Goal: Task Accomplishment & Management: Manage account settings

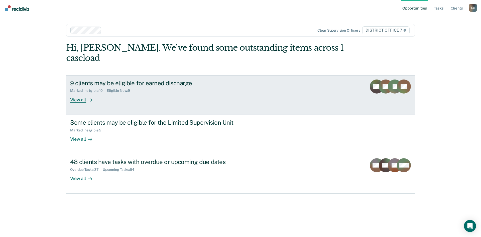
click at [87, 97] on div at bounding box center [89, 100] width 6 height 6
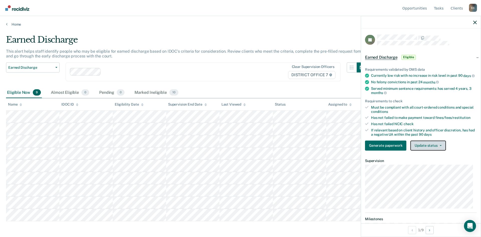
click at [438, 150] on button "Update status" at bounding box center [427, 145] width 35 height 10
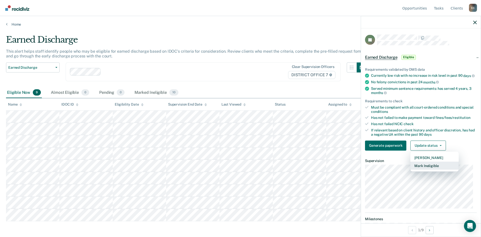
click at [436, 169] on button "Mark Ineligible" at bounding box center [434, 165] width 48 height 8
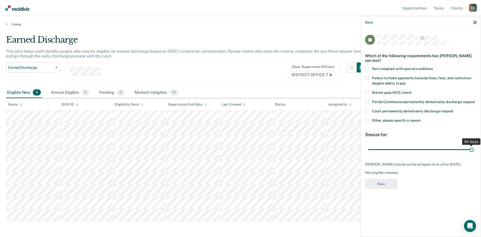
drag, startPoint x: 404, startPoint y: 149, endPoint x: 480, endPoint y: 148, distance: 76.4
type input "90"
click at [473, 148] on input "range" at bounding box center [421, 149] width 106 height 9
click at [366, 121] on span at bounding box center [367, 120] width 4 height 4
click at [420, 118] on input "Other, please specify a reason" at bounding box center [420, 118] width 0 height 0
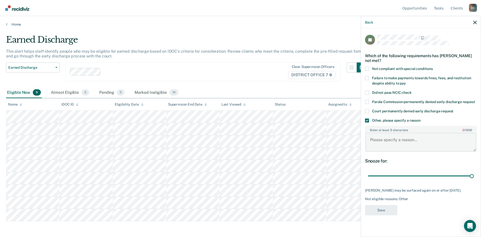
click at [391, 141] on textarea "Enter at least 3 characters 0 / 1600" at bounding box center [420, 142] width 111 height 19
drag, startPoint x: 426, startPoint y: 140, endPoint x: 363, endPoint y: 141, distance: 62.1
click at [363, 141] on div "JT Which of the following requirements has [PERSON_NAME] not met? Not compliant…" at bounding box center [421, 132] width 120 height 207
click at [465, 143] on textarea "Not completed with treatment." at bounding box center [420, 142] width 111 height 19
type textarea "Not completed with treatment."
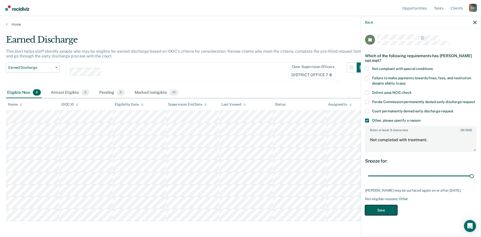
click at [386, 215] on button "Save" at bounding box center [381, 209] width 32 height 10
click at [476, 19] on div "Back" at bounding box center [421, 22] width 120 height 13
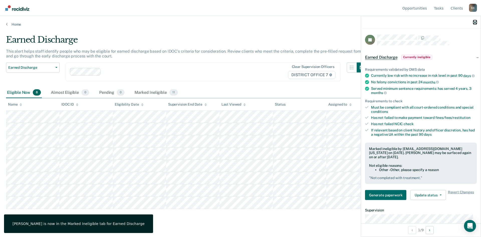
click at [475, 22] on icon "button" at bounding box center [475, 23] width 4 height 4
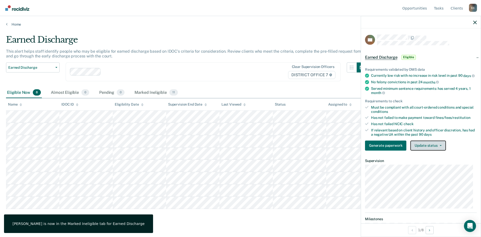
click at [425, 150] on button "Update status" at bounding box center [427, 145] width 35 height 10
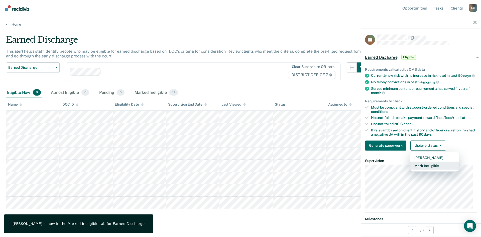
click at [425, 169] on button "Mark Ineligible" at bounding box center [434, 165] width 48 height 8
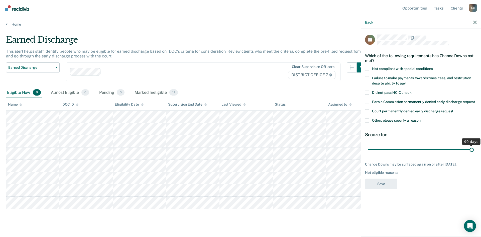
drag, startPoint x: 402, startPoint y: 149, endPoint x: 480, endPoint y: 158, distance: 78.4
type input "90"
click at [473, 154] on input "range" at bounding box center [421, 149] width 106 height 9
click at [366, 119] on span at bounding box center [367, 120] width 4 height 4
click at [420, 118] on input "Other, please specify a reason" at bounding box center [420, 118] width 0 height 0
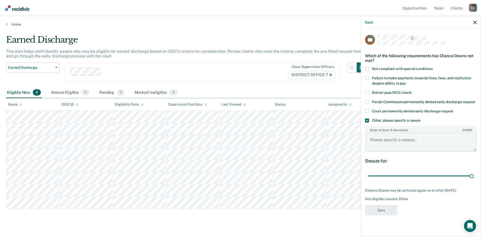
click at [386, 143] on textarea "Enter at least 3 characters 0 / 1600" at bounding box center [420, 142] width 111 height 19
paste textarea "Not completed with treatment."
type textarea "Not completed with treatment."
click at [378, 208] on button "Save" at bounding box center [381, 209] width 32 height 10
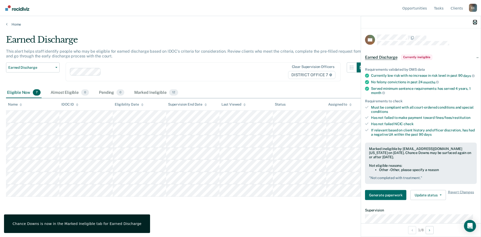
click at [474, 22] on icon "button" at bounding box center [475, 23] width 4 height 4
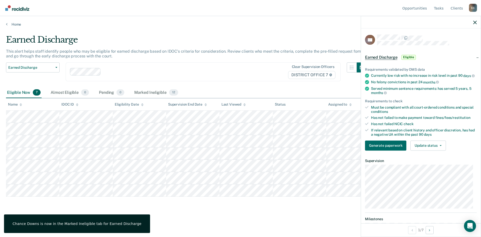
click at [428, 154] on div "Requirements validated by OMS data Currently low risk with no increase in risk …" at bounding box center [421, 106] width 120 height 95
click at [428, 150] on button "Update status" at bounding box center [427, 145] width 35 height 10
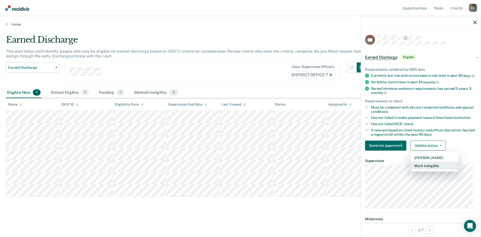
click at [428, 169] on button "Mark Ineligible" at bounding box center [434, 165] width 48 height 8
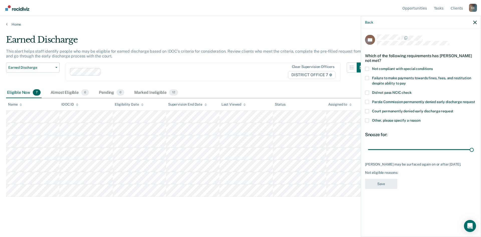
drag, startPoint x: 404, startPoint y: 149, endPoint x: 480, endPoint y: 157, distance: 76.0
type input "90"
click at [473, 154] on input "range" at bounding box center [421, 149] width 106 height 9
click at [368, 119] on span at bounding box center [367, 120] width 4 height 4
click at [420, 118] on input "Other, please specify a reason" at bounding box center [420, 118] width 0 height 0
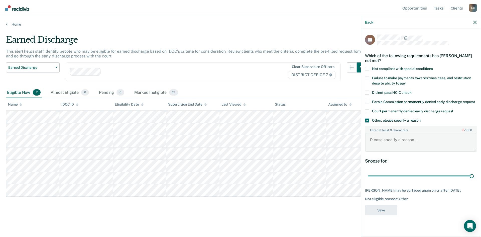
click at [386, 144] on textarea "Enter at least 3 characters 0 / 1600" at bounding box center [420, 142] width 111 height 19
paste textarea "Not completed with treatment."
type textarea "Not completed with treatment."
click at [379, 211] on button "Save" at bounding box center [381, 209] width 32 height 10
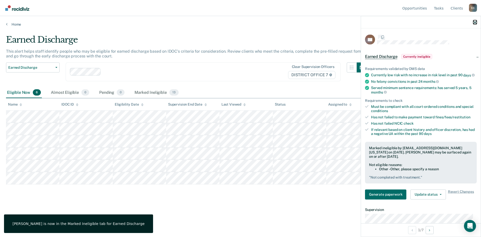
click at [475, 24] on icon "button" at bounding box center [475, 23] width 4 height 4
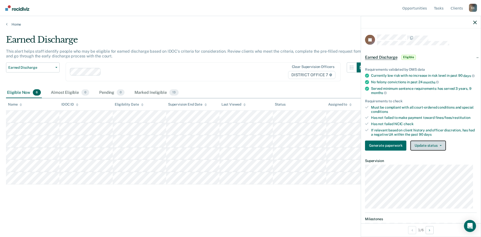
click at [433, 150] on button "Update status" at bounding box center [427, 145] width 35 height 10
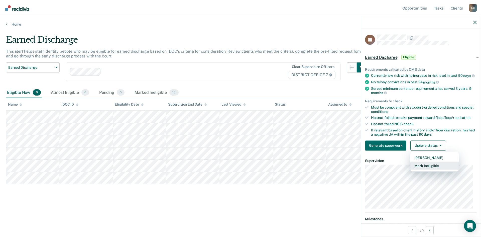
click at [430, 169] on button "Mark Ineligible" at bounding box center [434, 165] width 48 height 8
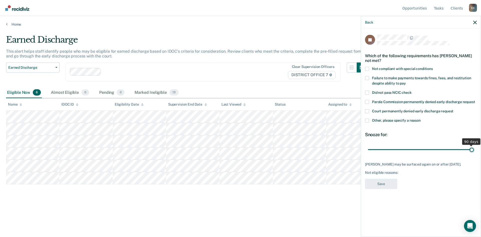
drag, startPoint x: 404, startPoint y: 150, endPoint x: 480, endPoint y: 154, distance: 76.4
type input "90"
click at [473, 154] on input "range" at bounding box center [421, 149] width 106 height 9
click at [366, 118] on span at bounding box center [367, 120] width 4 height 4
click at [420, 118] on input "Other, please specify a reason" at bounding box center [420, 118] width 0 height 0
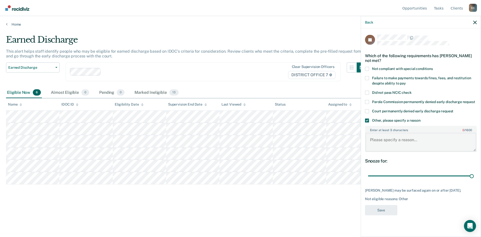
paste textarea "Not completed with treatment."
type textarea "Not completed with treatment."
click at [380, 211] on button "Save" at bounding box center [381, 209] width 32 height 10
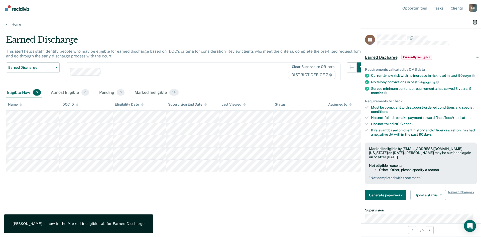
click at [474, 22] on icon "button" at bounding box center [475, 23] width 4 height 4
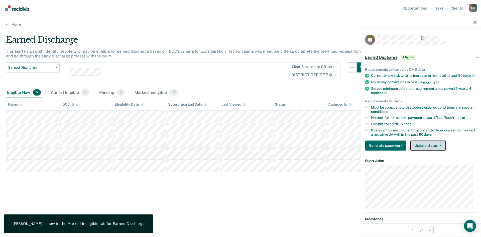
click at [434, 150] on button "Update status" at bounding box center [427, 145] width 35 height 10
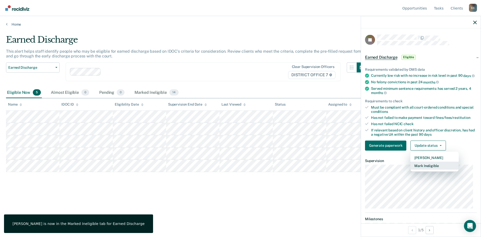
click at [428, 169] on button "Mark Ineligible" at bounding box center [434, 165] width 48 height 8
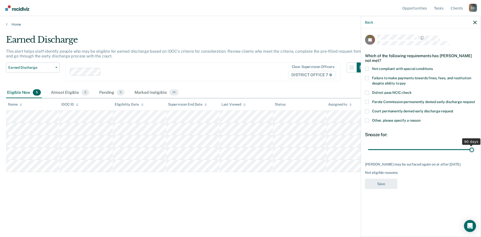
drag, startPoint x: 402, startPoint y: 148, endPoint x: 471, endPoint y: 150, distance: 69.1
type input "90"
click at [471, 150] on input "range" at bounding box center [421, 149] width 106 height 9
click at [365, 119] on span at bounding box center [367, 120] width 4 height 4
click at [420, 118] on input "Other, please specify a reason" at bounding box center [420, 118] width 0 height 0
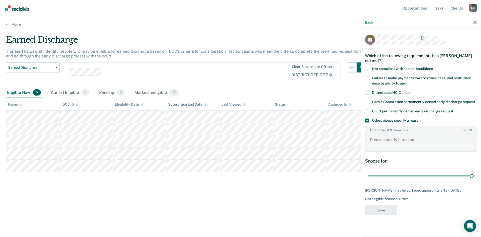
paste textarea "Not completed with treatment."
type textarea "Not completed with treatment."
click at [381, 215] on button "Save" at bounding box center [381, 209] width 32 height 10
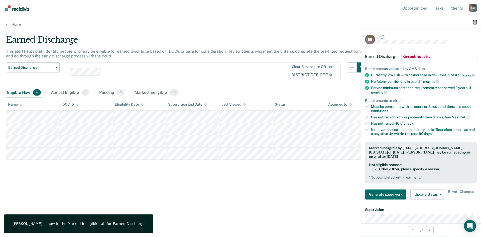
click at [475, 22] on icon "button" at bounding box center [475, 23] width 4 height 4
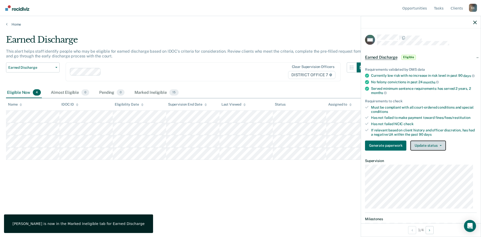
click at [434, 150] on button "Update status" at bounding box center [427, 145] width 35 height 10
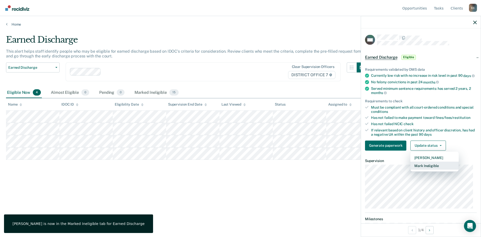
click at [432, 167] on button "Mark Ineligible" at bounding box center [434, 165] width 48 height 8
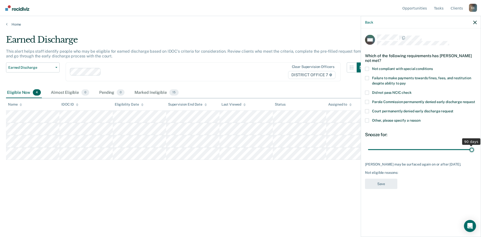
drag, startPoint x: 405, startPoint y: 144, endPoint x: 477, endPoint y: 145, distance: 71.6
type input "90"
click at [473, 145] on input "range" at bounding box center [421, 149] width 106 height 9
click at [365, 112] on div "Court permanently denied early discharge request" at bounding box center [421, 113] width 112 height 9
click at [366, 118] on span at bounding box center [367, 120] width 4 height 4
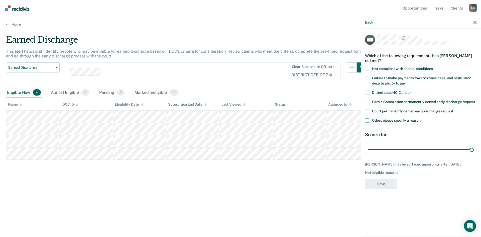
click at [420, 118] on input "Other, please specify a reason" at bounding box center [420, 118] width 0 height 0
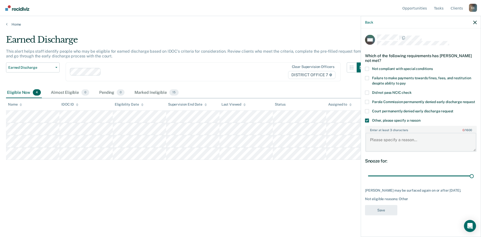
paste textarea "Not completed with treatment."
type textarea "Not completed with treatment."
click at [388, 204] on button "Save" at bounding box center [381, 209] width 32 height 10
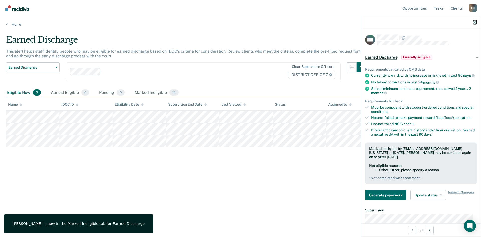
click at [473, 23] on icon "button" at bounding box center [475, 23] width 4 height 4
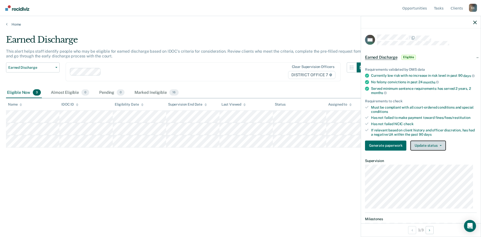
click at [438, 146] on button "Update status" at bounding box center [427, 145] width 35 height 10
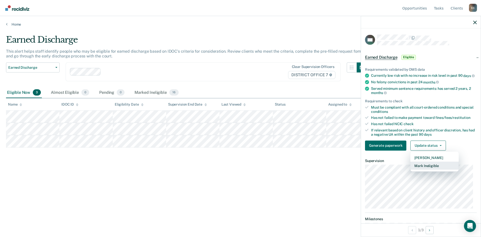
click at [427, 169] on button "Mark Ineligible" at bounding box center [434, 165] width 48 height 8
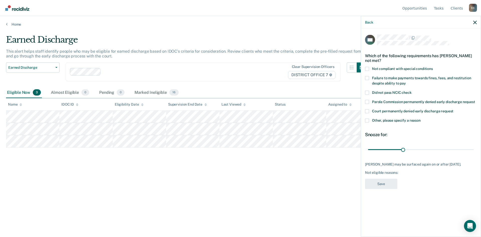
click at [368, 120] on span at bounding box center [367, 120] width 4 height 4
click at [420, 118] on input "Other, please specify a reason" at bounding box center [420, 118] width 0 height 0
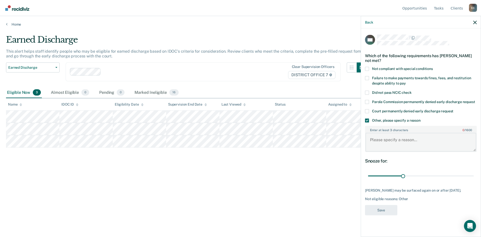
click at [398, 138] on textarea "Enter at least 3 characters 0 / 1600" at bounding box center [420, 142] width 111 height 19
paste textarea "Not completed with treatment."
type textarea "Not completed with treatment."
click at [385, 215] on div "DH Which of the following requirements has [PERSON_NAME] not met? Not compliant…" at bounding box center [421, 126] width 112 height 183
click at [385, 212] on button "Save" at bounding box center [381, 209] width 32 height 10
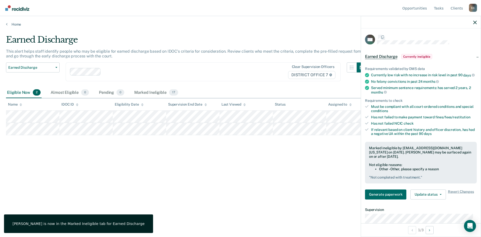
click at [475, 25] on div at bounding box center [421, 22] width 120 height 13
click at [475, 22] on icon "button" at bounding box center [475, 23] width 4 height 4
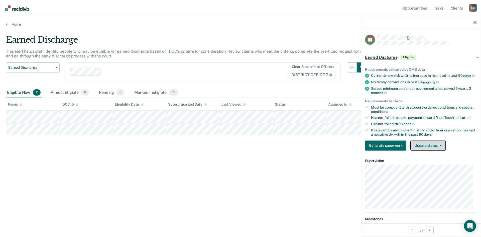
click at [431, 149] on button "Update status" at bounding box center [427, 145] width 35 height 10
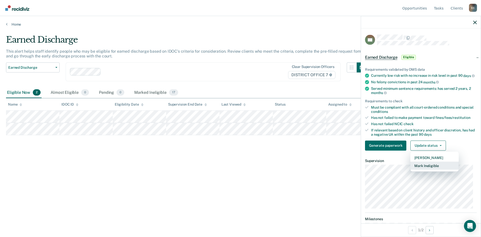
click at [429, 169] on button "Mark Ineligible" at bounding box center [434, 165] width 48 height 8
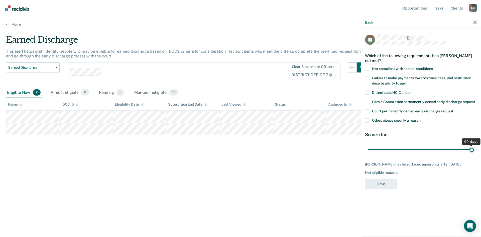
drag, startPoint x: 408, startPoint y: 150, endPoint x: 473, endPoint y: 151, distance: 64.9
type input "90"
click at [473, 151] on input "range" at bounding box center [421, 149] width 106 height 9
click at [364, 122] on div "BP Which of the following requirements has [PERSON_NAME] not met? Not compliant…" at bounding box center [421, 132] width 120 height 207
click at [366, 120] on span at bounding box center [367, 120] width 4 height 4
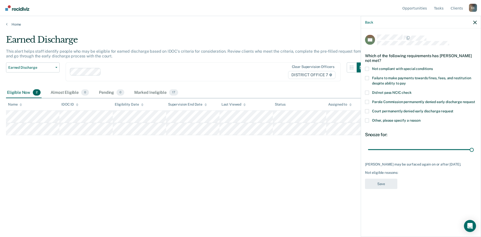
click at [420, 118] on input "Other, please specify a reason" at bounding box center [420, 118] width 0 height 0
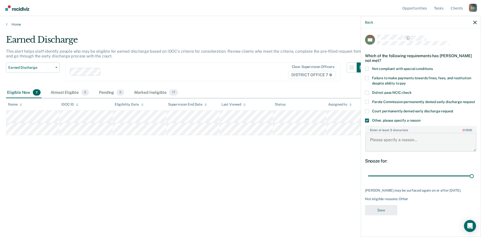
paste textarea "Not completed with treatment."
type textarea "Not completed with treatment."
click at [386, 211] on button "Save" at bounding box center [381, 209] width 32 height 10
click at [473, 22] on icon "button" at bounding box center [475, 23] width 4 height 4
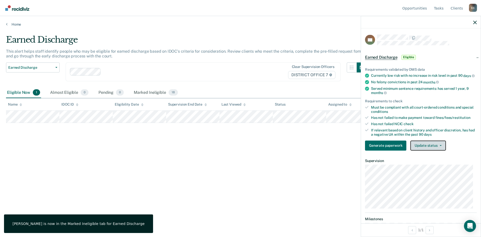
click at [432, 148] on button "Update status" at bounding box center [427, 145] width 35 height 10
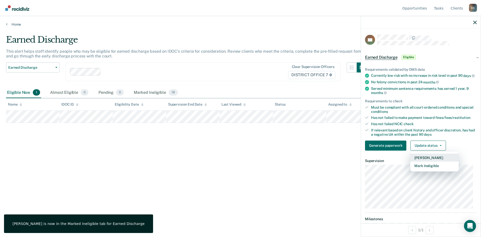
click at [429, 160] on button "[PERSON_NAME]" at bounding box center [434, 157] width 48 height 8
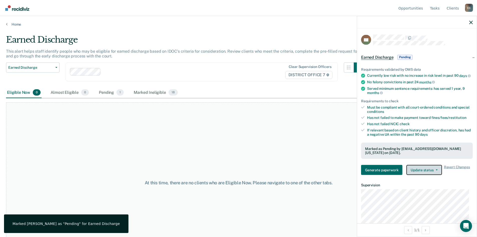
click at [436, 174] on button "Update status" at bounding box center [423, 170] width 35 height 10
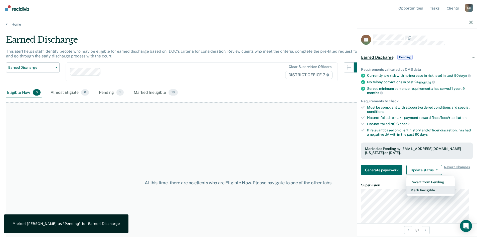
click at [424, 192] on button "Mark Ineligible" at bounding box center [430, 190] width 48 height 8
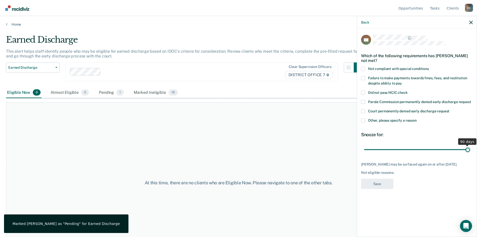
drag, startPoint x: 400, startPoint y: 148, endPoint x: 479, endPoint y: 154, distance: 79.1
type input "90"
click at [470, 154] on input "range" at bounding box center [417, 149] width 106 height 9
click at [364, 121] on span at bounding box center [363, 120] width 4 height 4
click at [416, 118] on input "Other, please specify a reason" at bounding box center [416, 118] width 0 height 0
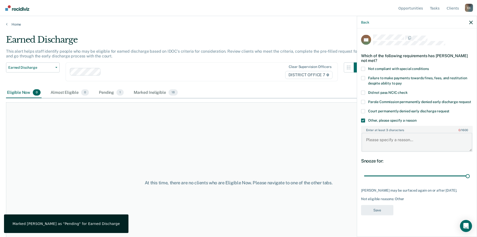
paste textarea "Not completed with treatment."
type textarea "Not completed with treatment."
click at [386, 211] on button "Save" at bounding box center [377, 209] width 32 height 10
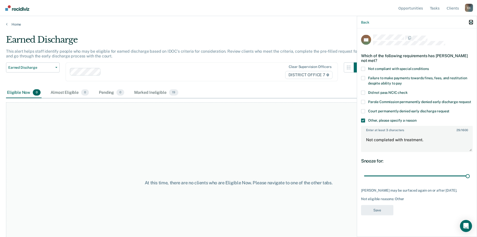
click at [471, 23] on icon "button" at bounding box center [471, 23] width 4 height 4
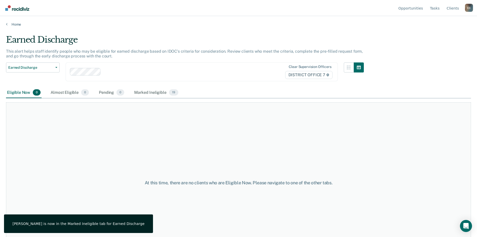
click at [19, 28] on main "Earned Discharge This alert helps staff identify people who may be eligible for…" at bounding box center [238, 131] width 477 height 208
click at [18, 26] on link "Home" at bounding box center [238, 24] width 465 height 5
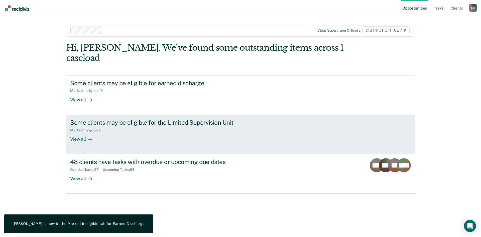
click at [75, 132] on div "View all" at bounding box center [84, 137] width 28 height 10
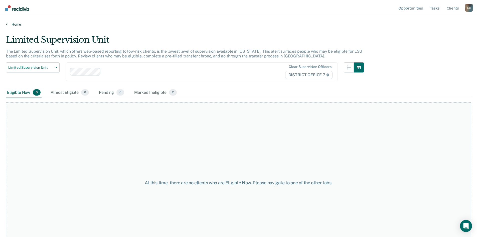
click at [14, 25] on link "Home" at bounding box center [238, 24] width 465 height 5
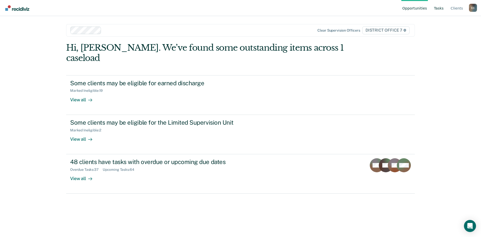
click at [441, 8] on link "Tasks" at bounding box center [439, 8] width 12 height 16
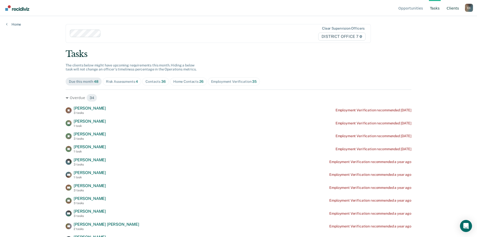
click at [450, 8] on link "Client s" at bounding box center [453, 8] width 14 height 16
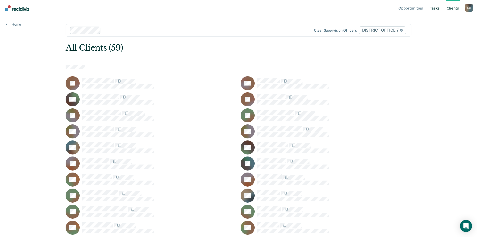
click at [440, 7] on link "Tasks" at bounding box center [435, 8] width 12 height 16
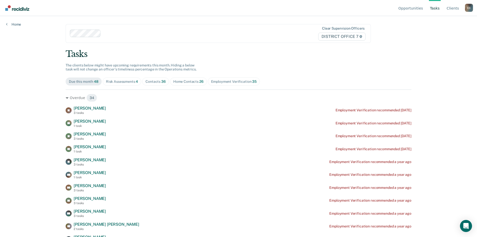
click at [157, 82] on div "Contacts 36" at bounding box center [155, 81] width 20 height 4
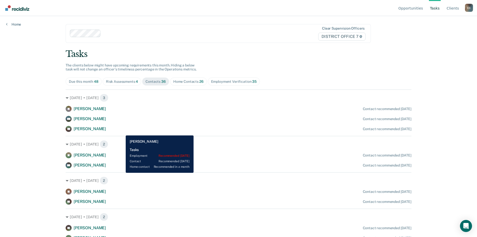
click at [122, 131] on div "[PERSON_NAME] [PERSON_NAME] Contact recommended [DATE]" at bounding box center [239, 129] width 346 height 6
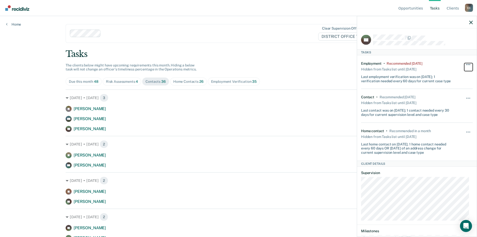
click at [464, 63] on button "button" at bounding box center [468, 67] width 9 height 8
click at [469, 98] on span "button" at bounding box center [469, 98] width 1 height 1
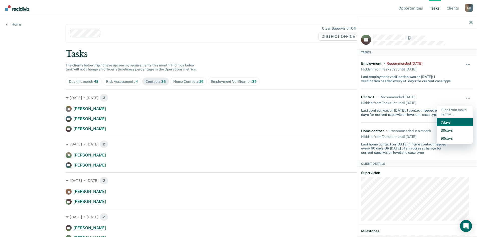
click at [449, 122] on button "7 days" at bounding box center [455, 122] width 36 height 8
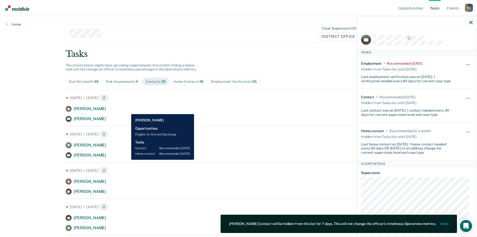
click at [127, 110] on div "[PERSON_NAME] Contact recommended [DATE]" at bounding box center [239, 109] width 346 height 6
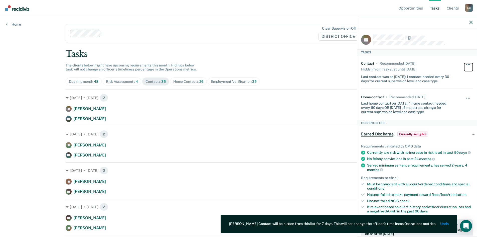
click at [464, 65] on button "button" at bounding box center [468, 67] width 9 height 8
click at [451, 89] on button "7 days" at bounding box center [455, 88] width 36 height 8
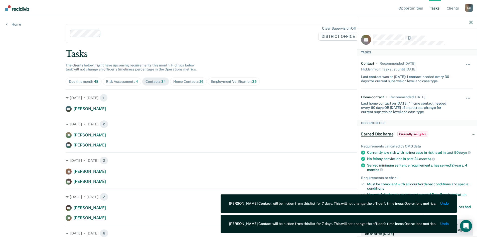
click at [470, 25] on div at bounding box center [417, 22] width 120 height 13
click at [472, 23] on icon "button" at bounding box center [471, 23] width 4 height 4
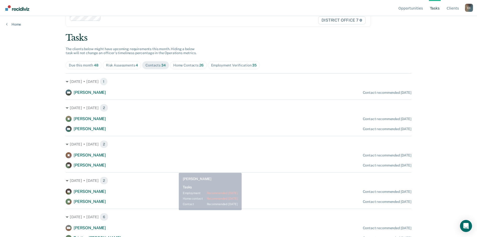
scroll to position [25, 0]
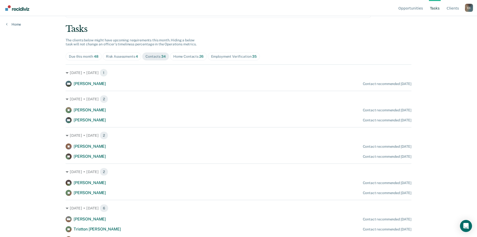
click at [185, 59] on span "Home Contacts 26" at bounding box center [188, 56] width 37 height 8
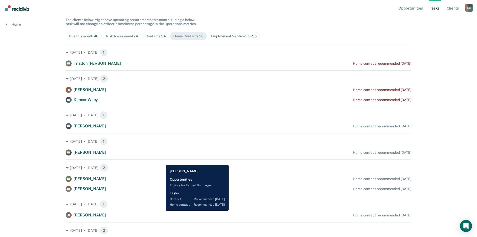
scroll to position [0, 0]
